Goal: Find specific page/section: Find specific page/section

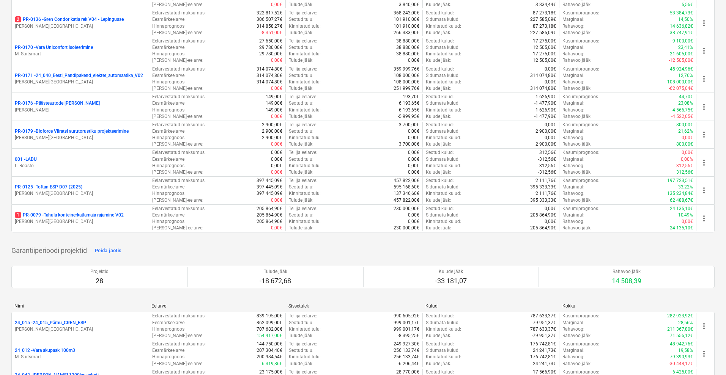
scroll to position [807, 0]
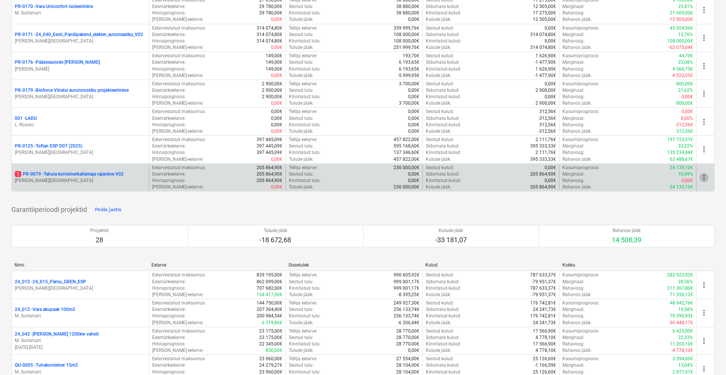
click at [706, 178] on span "more_vert" at bounding box center [704, 177] width 9 height 9
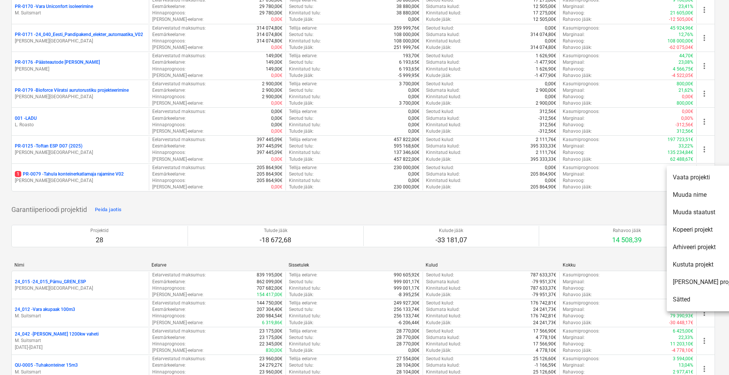
click at [698, 284] on li "[PERSON_NAME] projekt" at bounding box center [705, 282] width 77 height 17
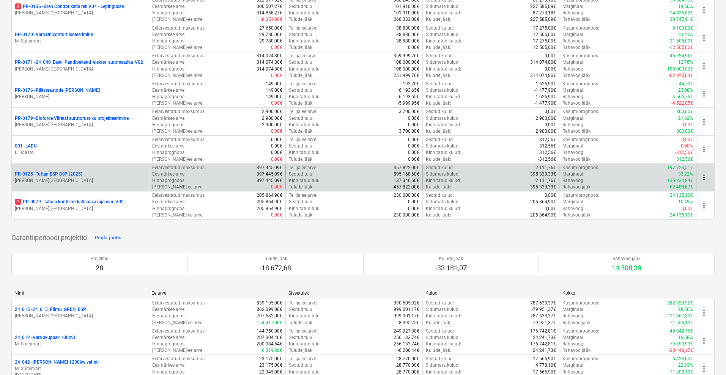
scroll to position [835, 0]
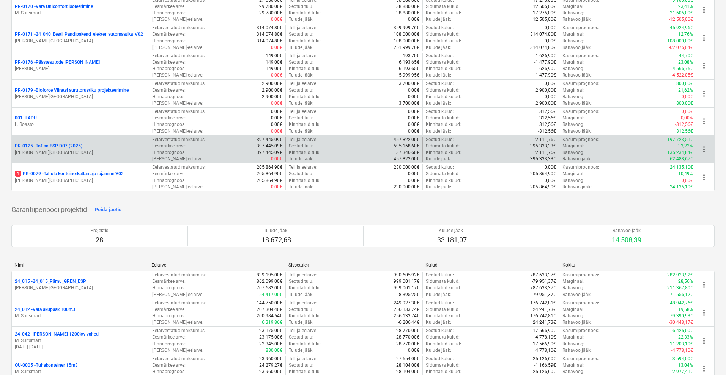
click at [706, 148] on span "more_vert" at bounding box center [704, 149] width 9 height 9
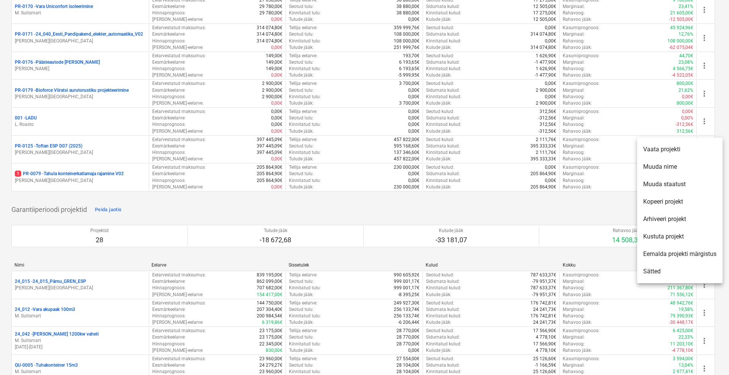
click at [157, 213] on div at bounding box center [364, 187] width 729 height 375
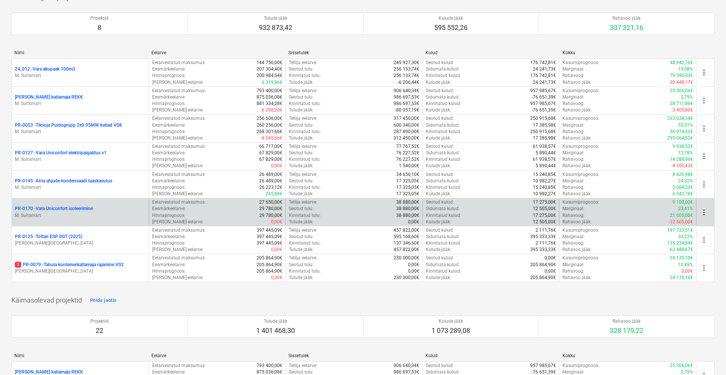
scroll to position [95, 0]
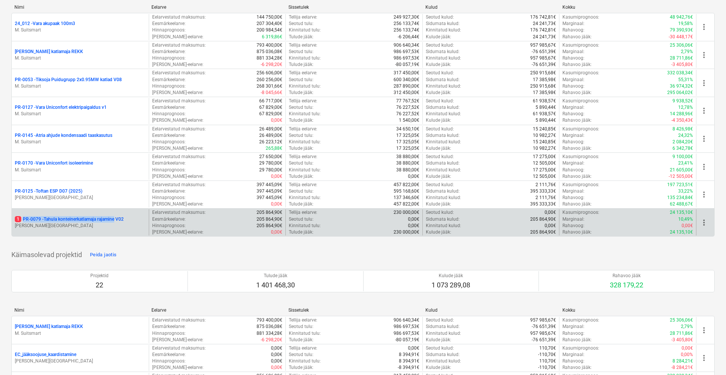
drag, startPoint x: 21, startPoint y: 219, endPoint x: 117, endPoint y: 219, distance: 96.0
click at [117, 219] on p "1 PR-0079 - Tahula konteinerkatlamaja rajamine V02" at bounding box center [69, 219] width 109 height 6
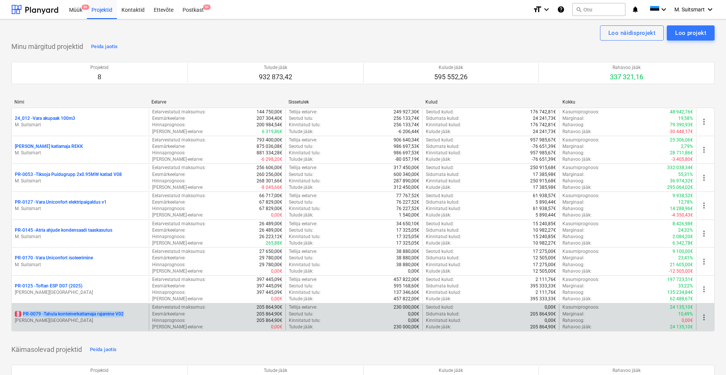
drag, startPoint x: 0, startPoint y: 317, endPoint x: 136, endPoint y: 314, distance: 135.5
copy p "1 PR-0079 - Tahula konteinerkatlamaja rajamine V02"
click at [116, 318] on p "[PERSON_NAME][GEOGRAPHIC_DATA]" at bounding box center [80, 321] width 131 height 6
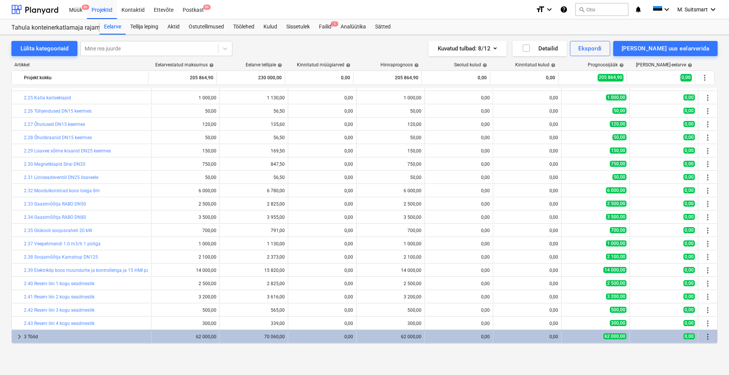
scroll to position [369, 0]
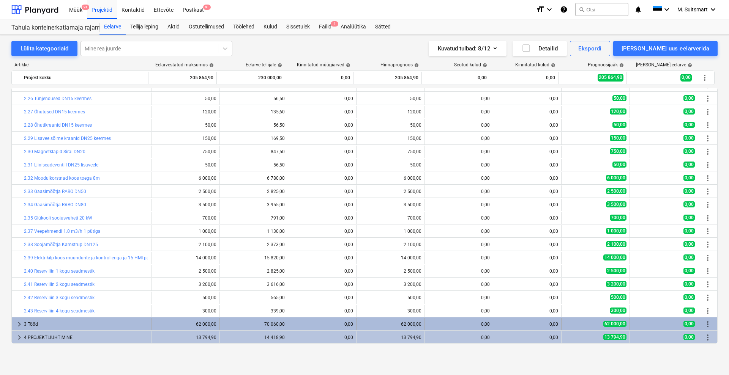
click at [20, 324] on span "keyboard_arrow_right" at bounding box center [19, 324] width 9 height 9
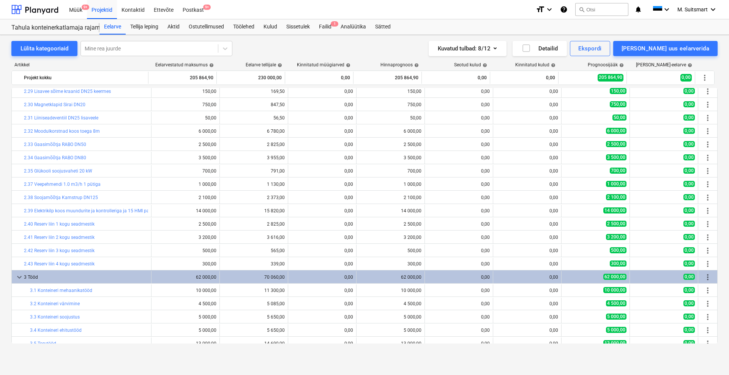
scroll to position [488, 0]
